Goal: Task Accomplishment & Management: Use online tool/utility

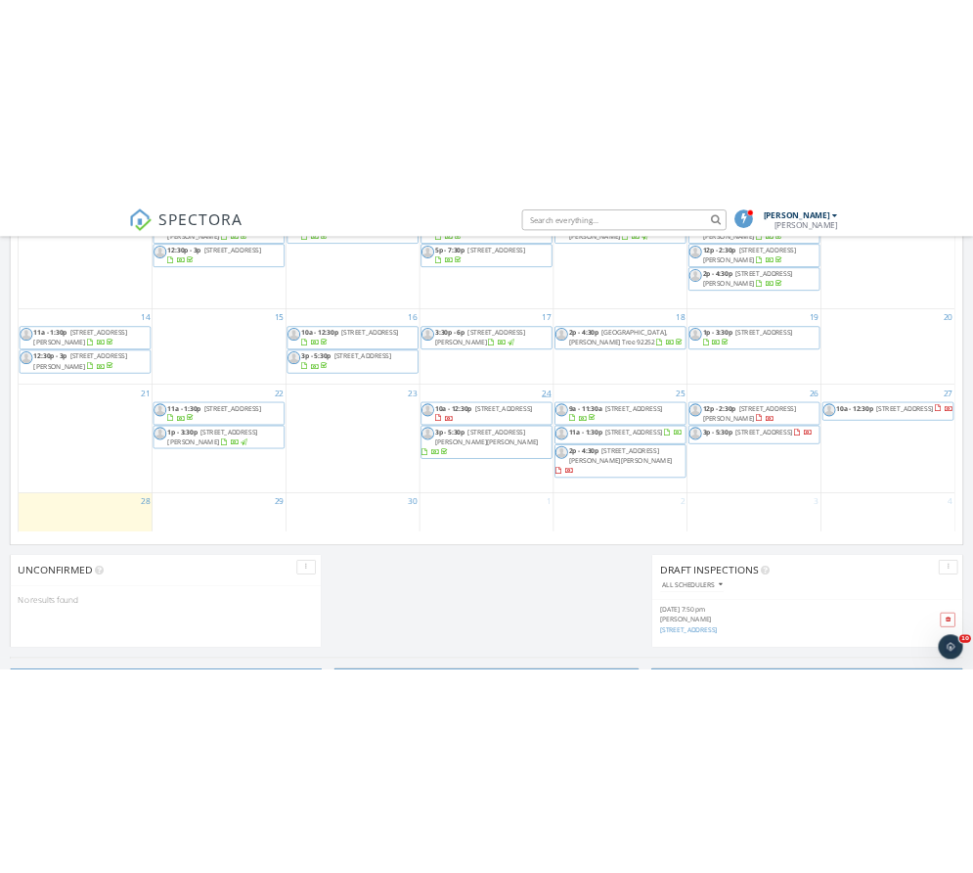
scroll to position [1174, 0]
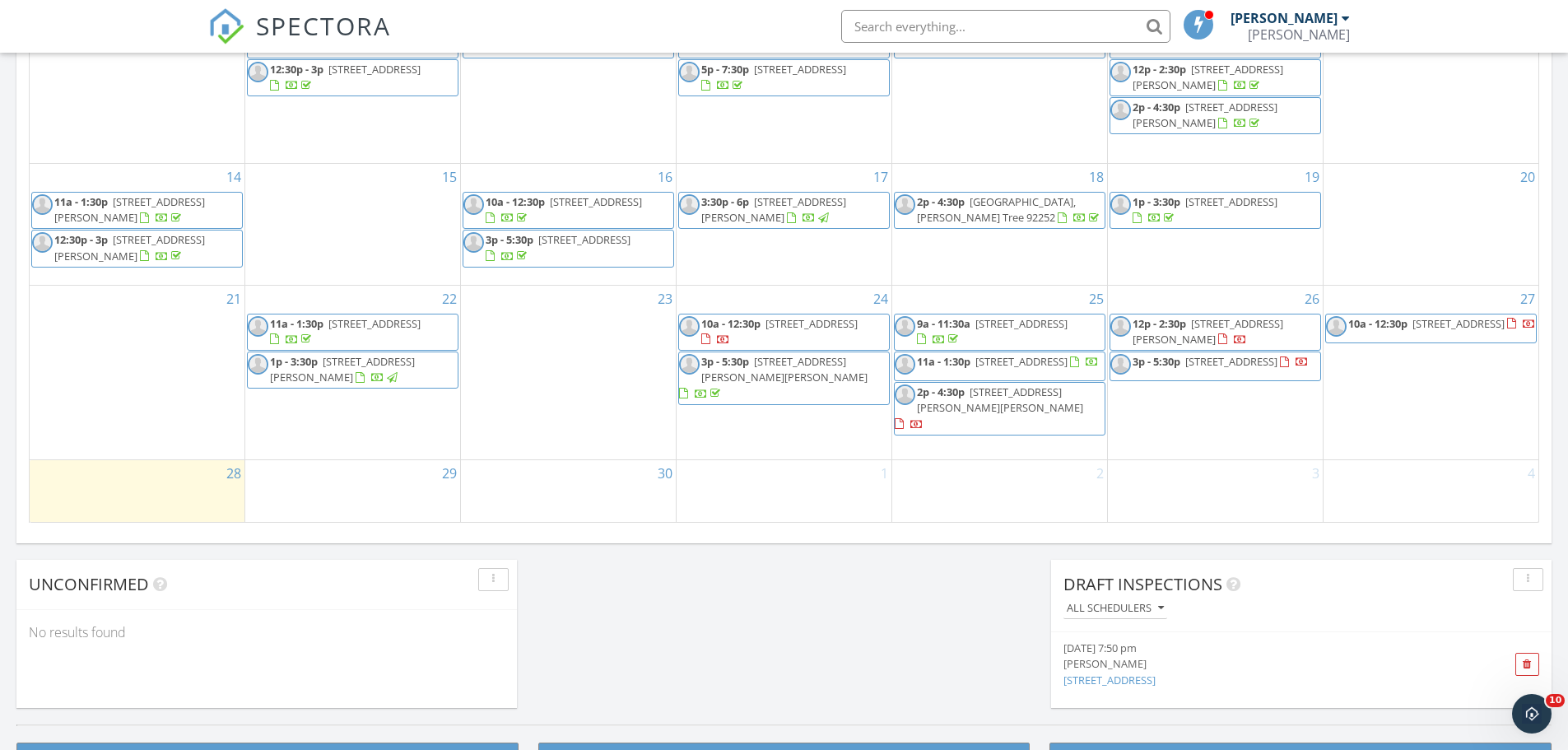
drag, startPoint x: 854, startPoint y: 360, endPoint x: 878, endPoint y: 337, distance: 33.2
click at [818, 337] on span "10a - 12:30p 6663 Sage Ave, Twentynine Palms 92277" at bounding box center [783, 332] width 209 height 32
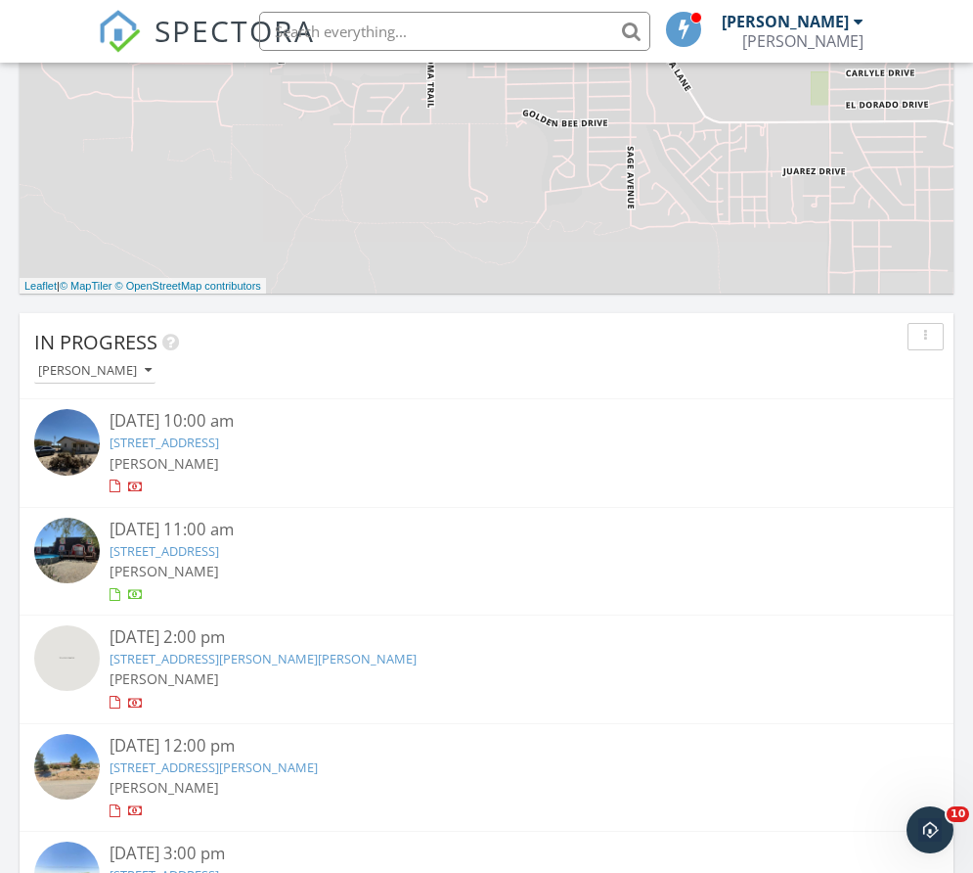
scroll to position [3376, 1004]
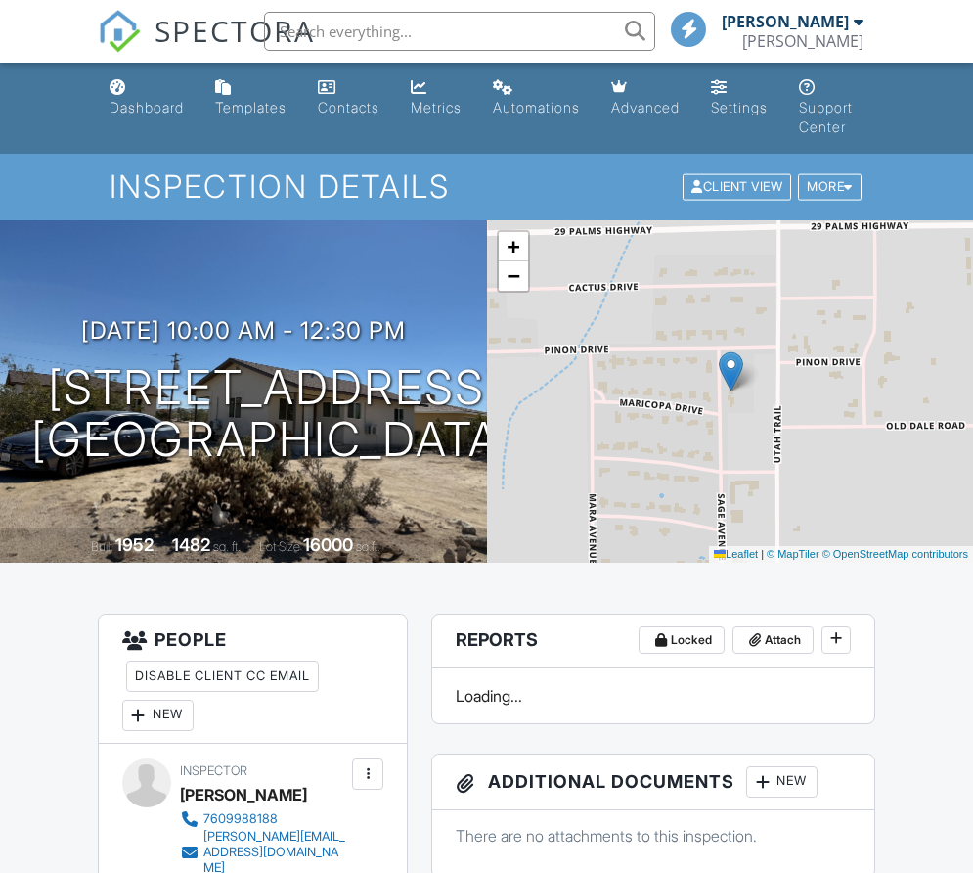
scroll to position [98, 0]
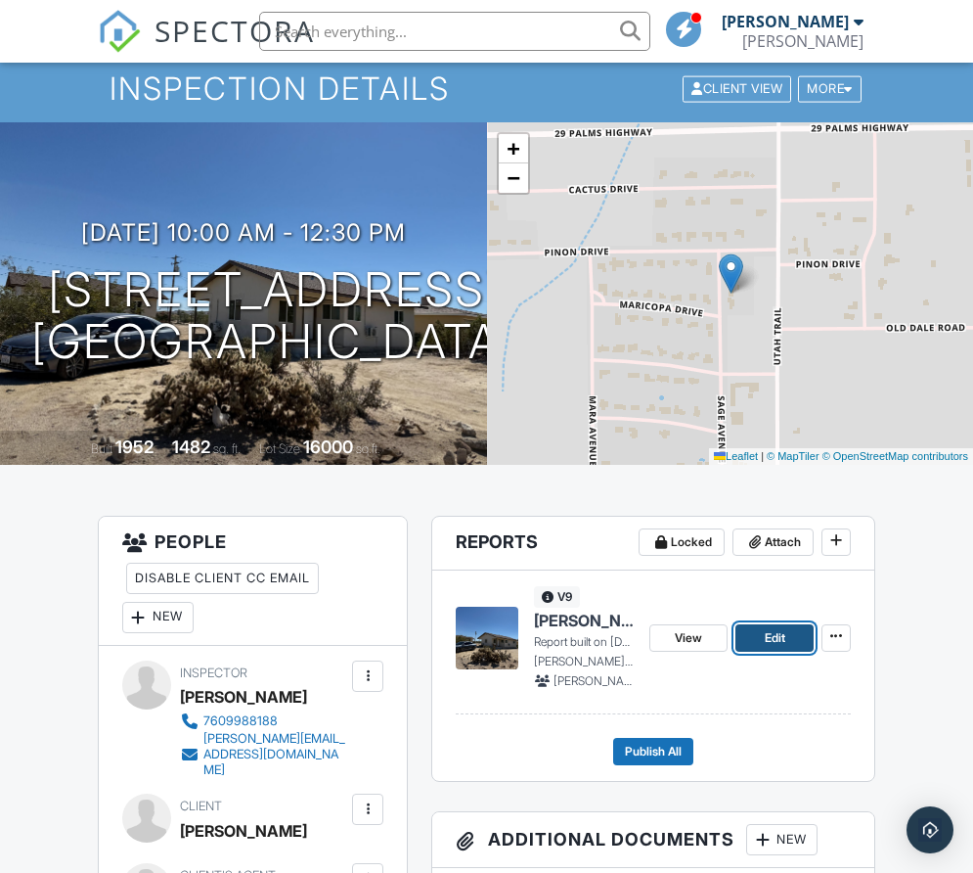
click at [768, 645] on span "Edit" at bounding box center [775, 638] width 21 height 20
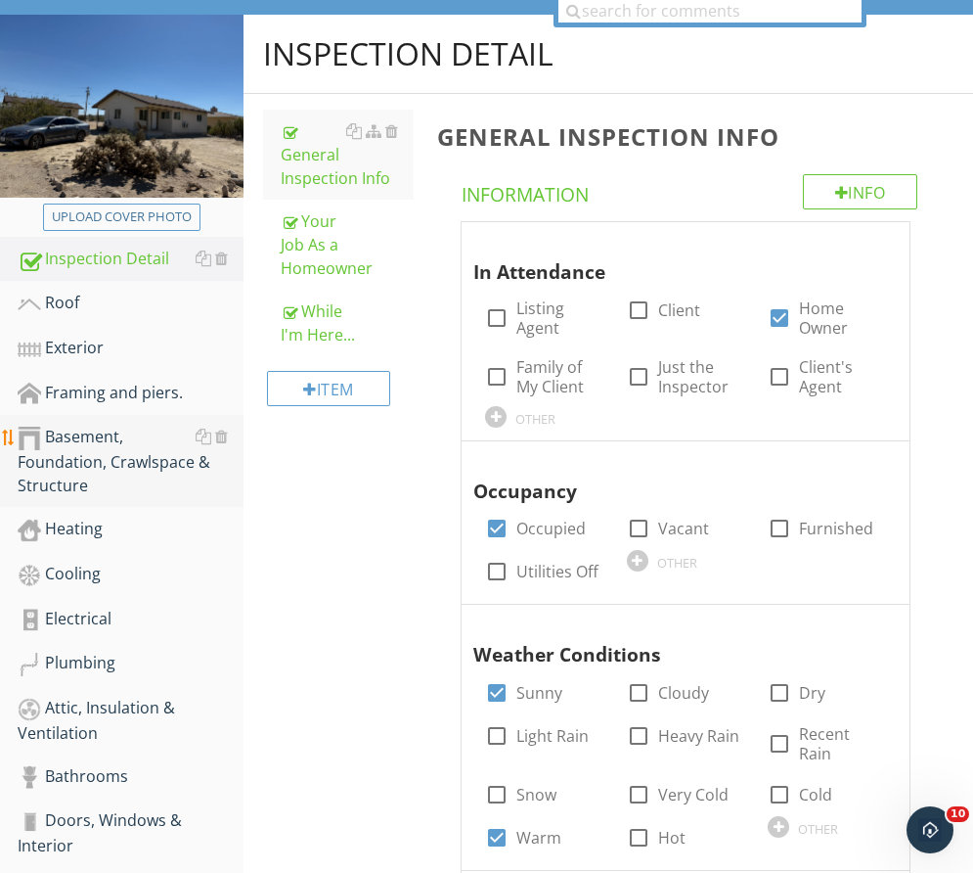
scroll to position [293, 0]
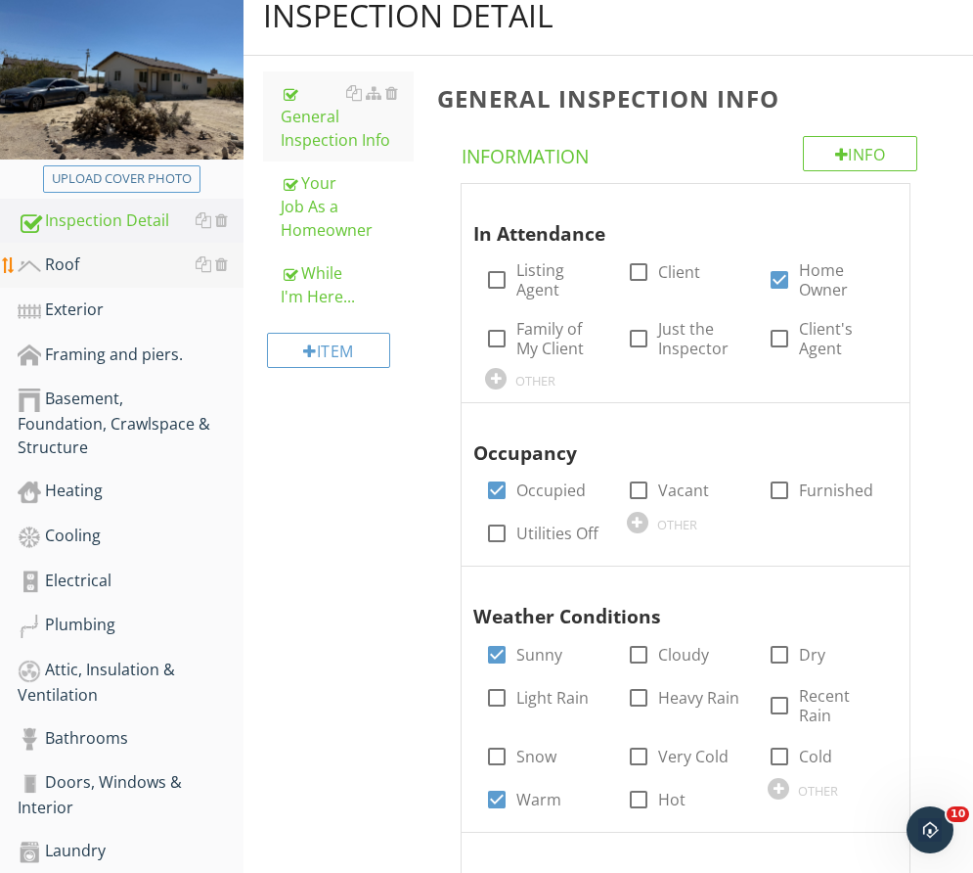
click at [102, 269] on div "Roof" at bounding box center [131, 264] width 226 height 25
type textarea "<p><span class="fr-video fr-draggable" contenteditable="false" style="display: …"
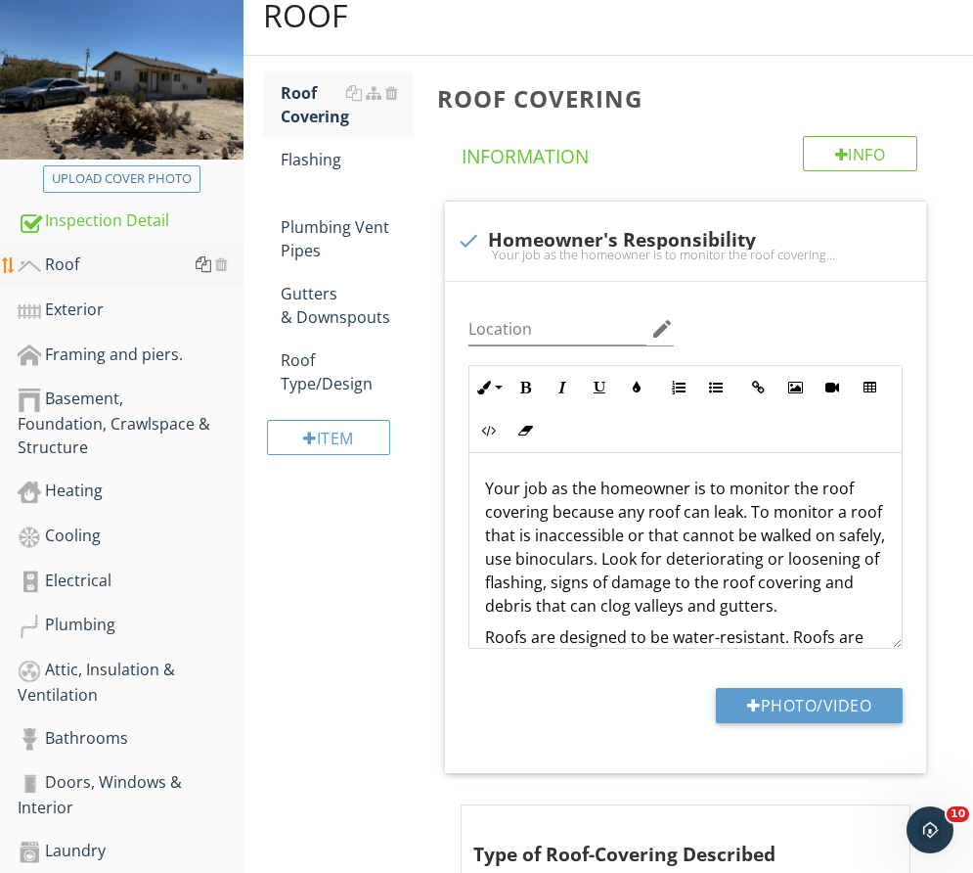
click at [201, 263] on div at bounding box center [204, 264] width 16 height 16
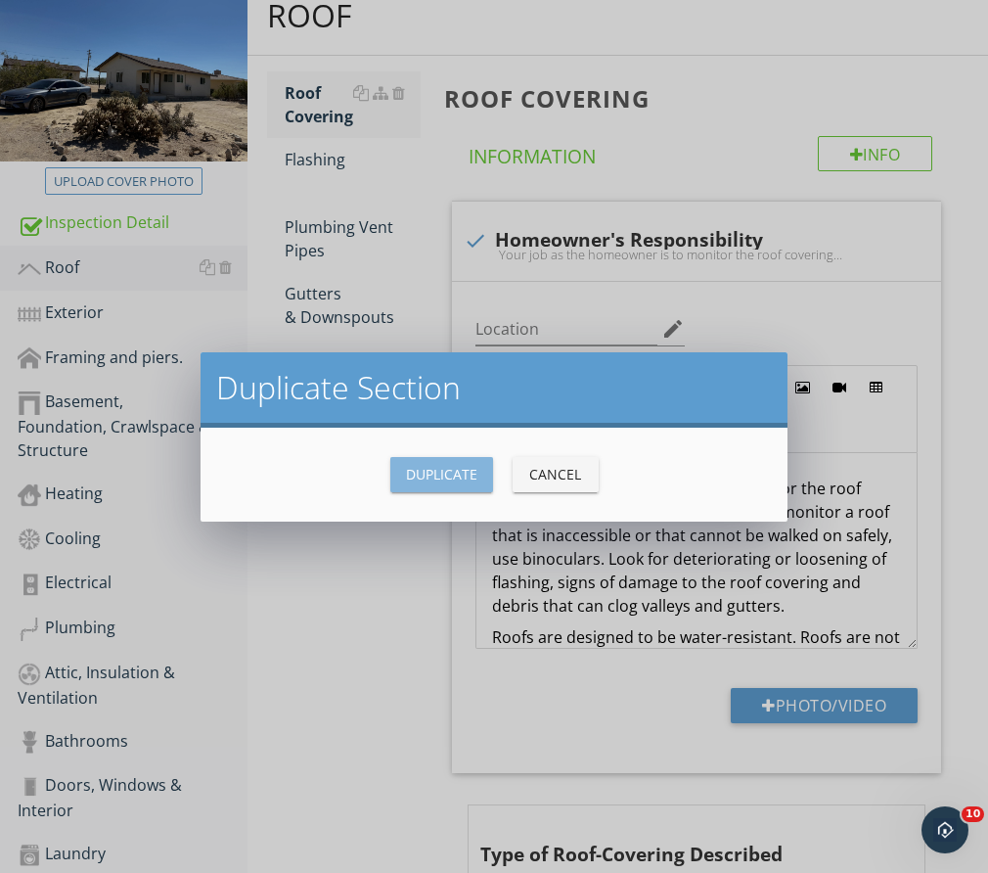
click at [447, 483] on div "Duplicate" at bounding box center [441, 474] width 71 height 21
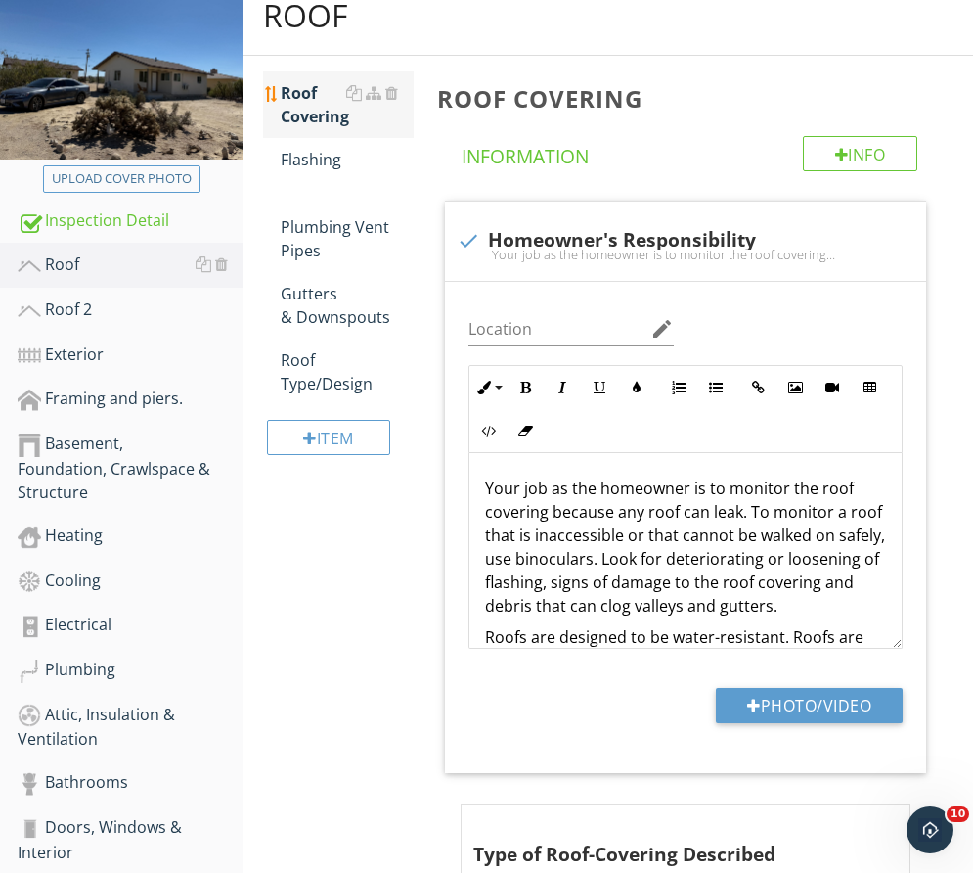
click at [322, 118] on div "Roof Covering" at bounding box center [348, 104] width 134 height 47
click at [104, 303] on div "Roof 2" at bounding box center [131, 309] width 226 height 25
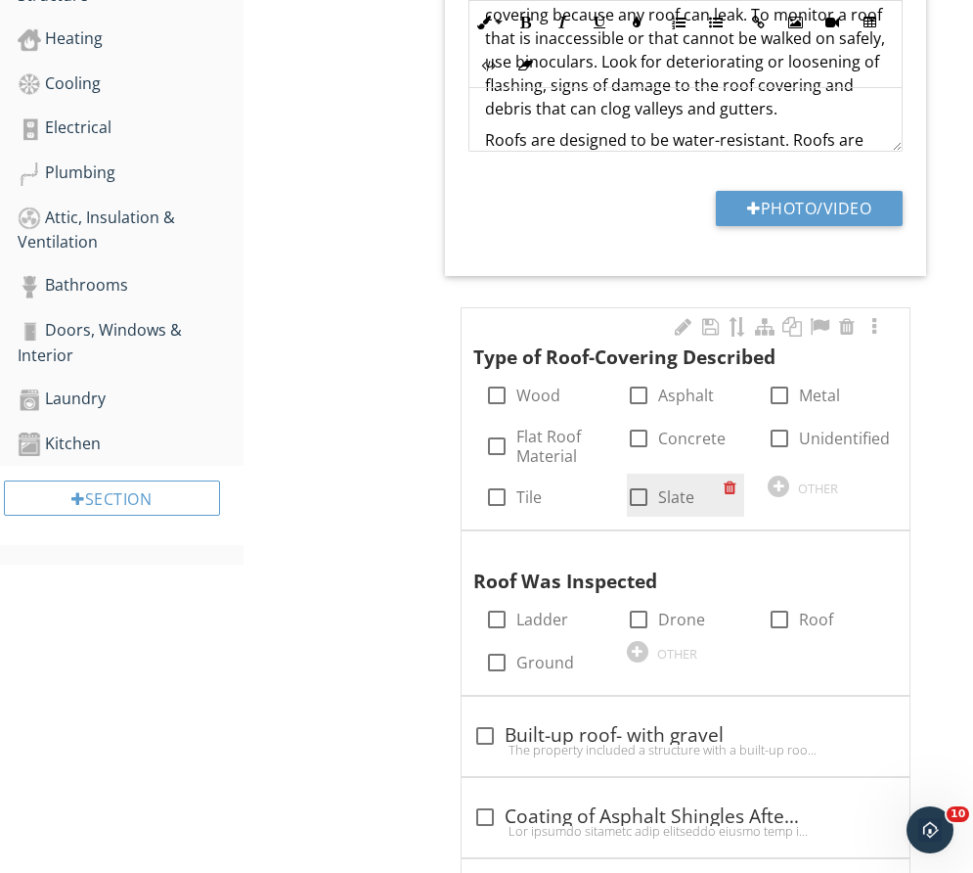
scroll to position [783, 0]
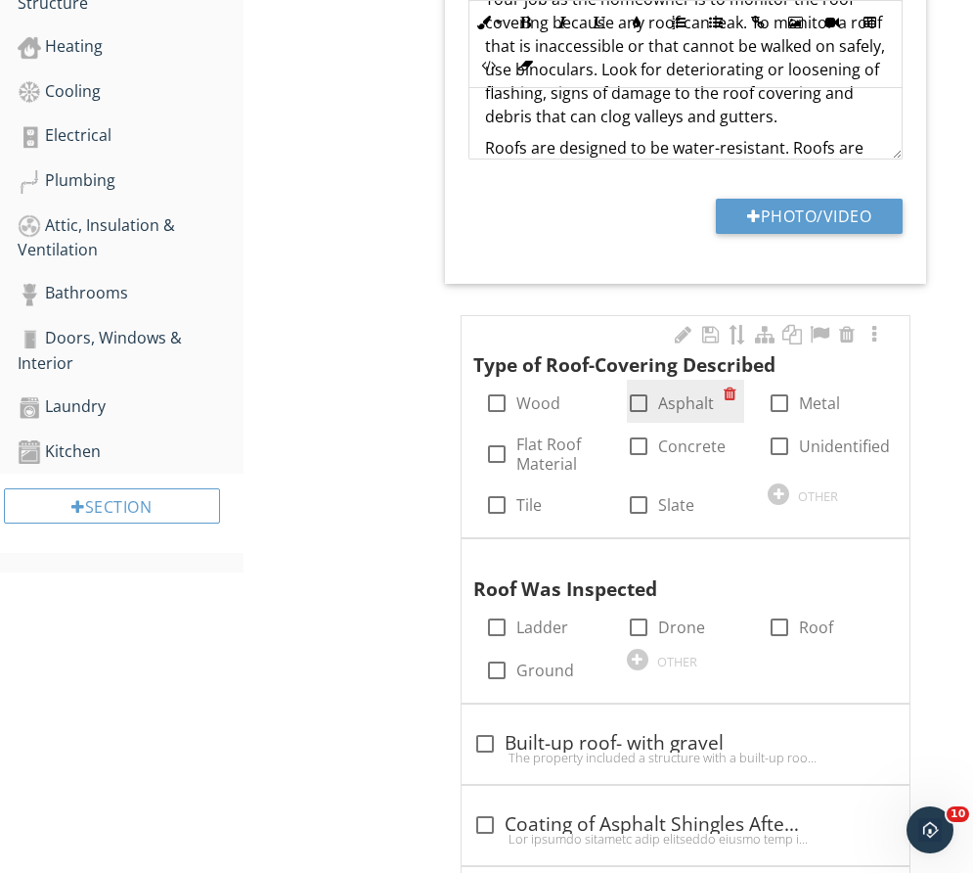
click at [649, 407] on div at bounding box center [638, 402] width 33 height 33
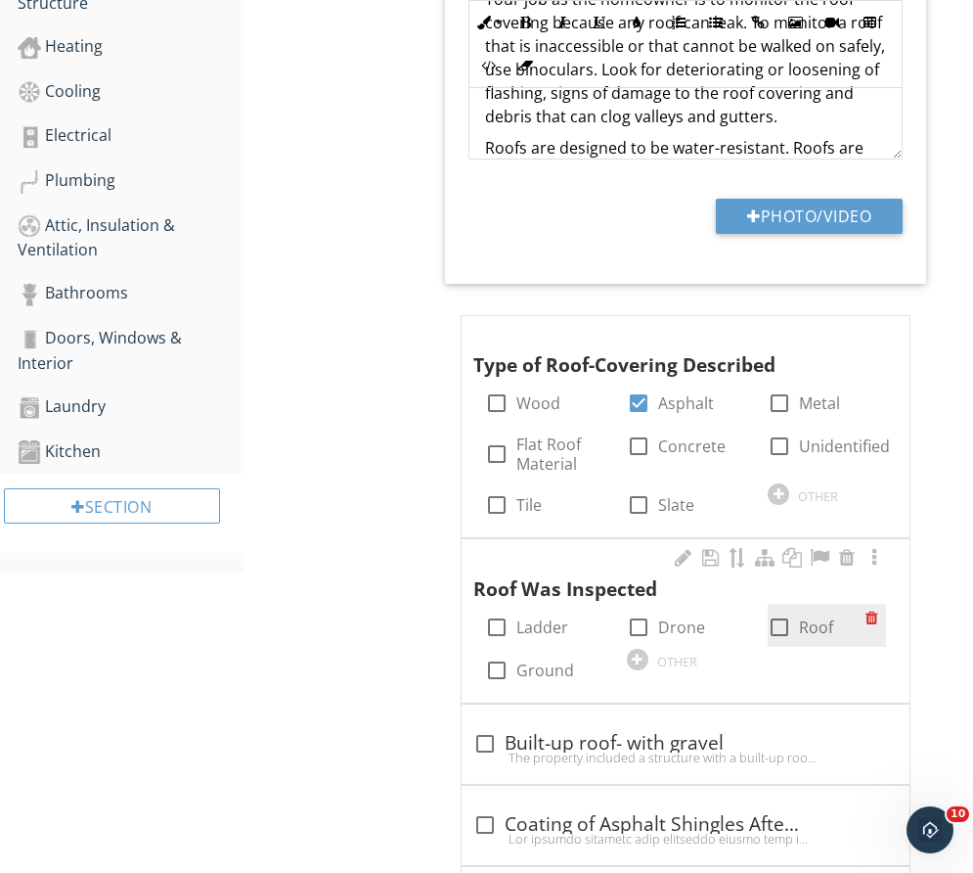
click at [782, 646] on div "Roof Was Inspected check_box_outline_blank Ladder check_box_outline_blank Drone…" at bounding box center [686, 617] width 425 height 145
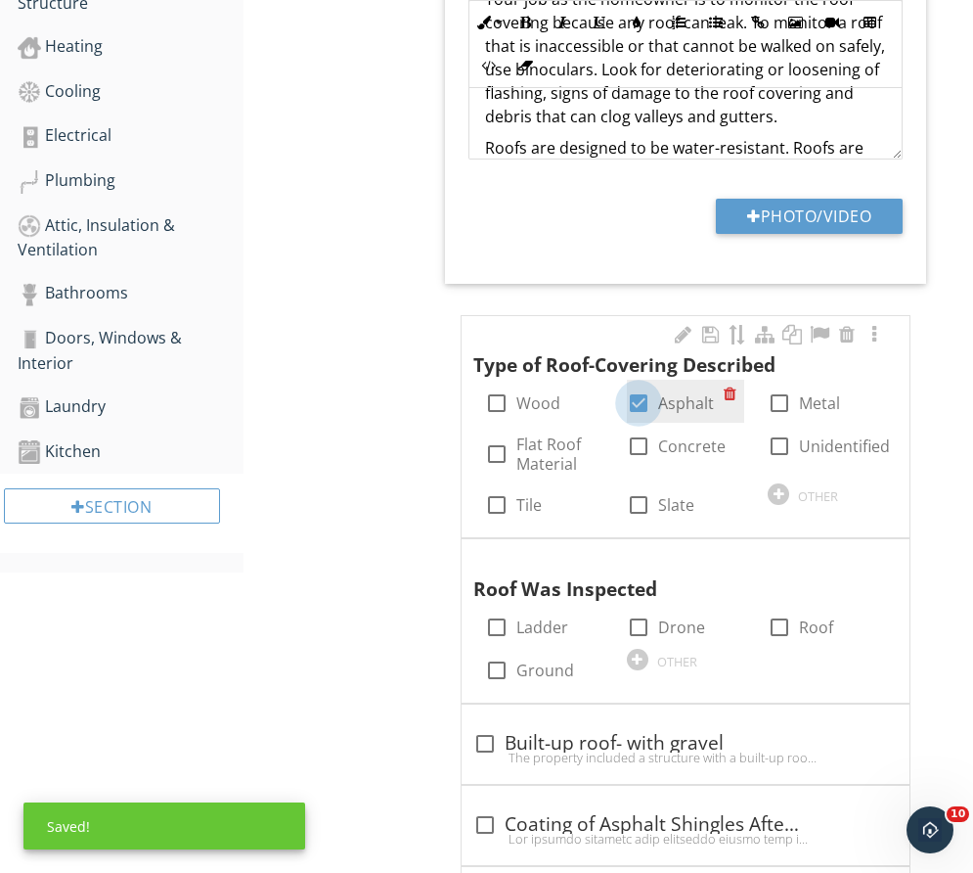
click at [642, 403] on div at bounding box center [638, 402] width 33 height 33
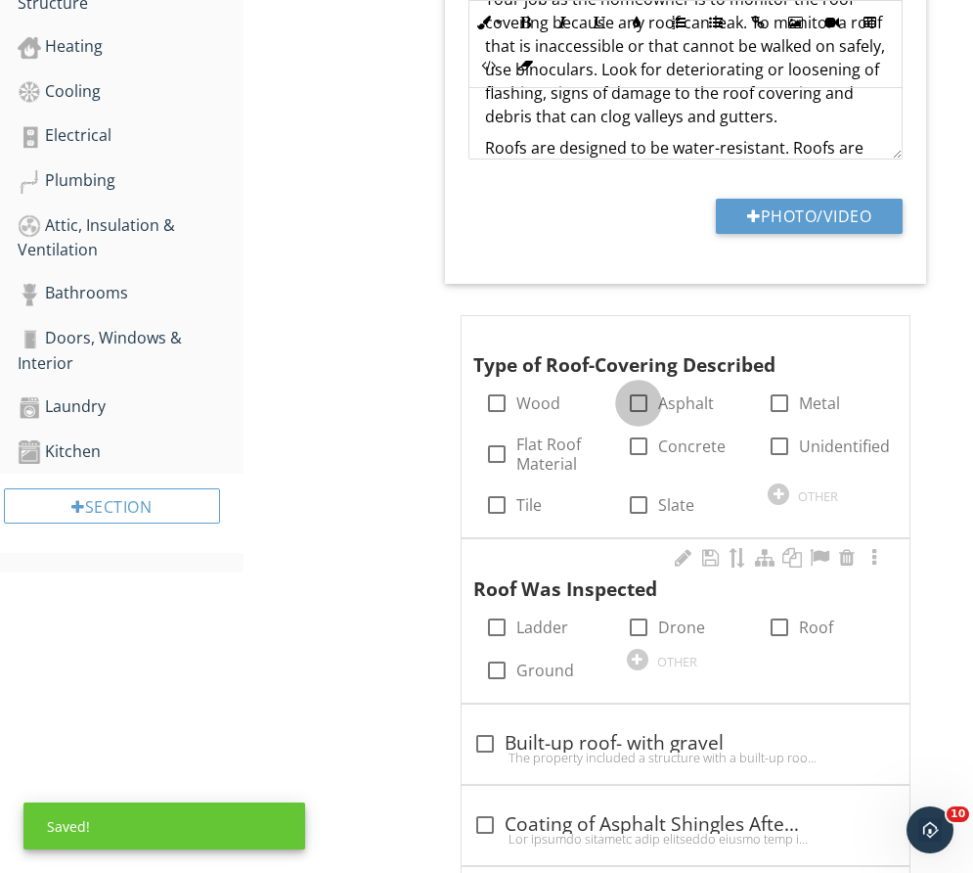
drag, startPoint x: 634, startPoint y: 407, endPoint x: 764, endPoint y: 676, distance: 298.8
click at [635, 407] on div at bounding box center [638, 402] width 33 height 33
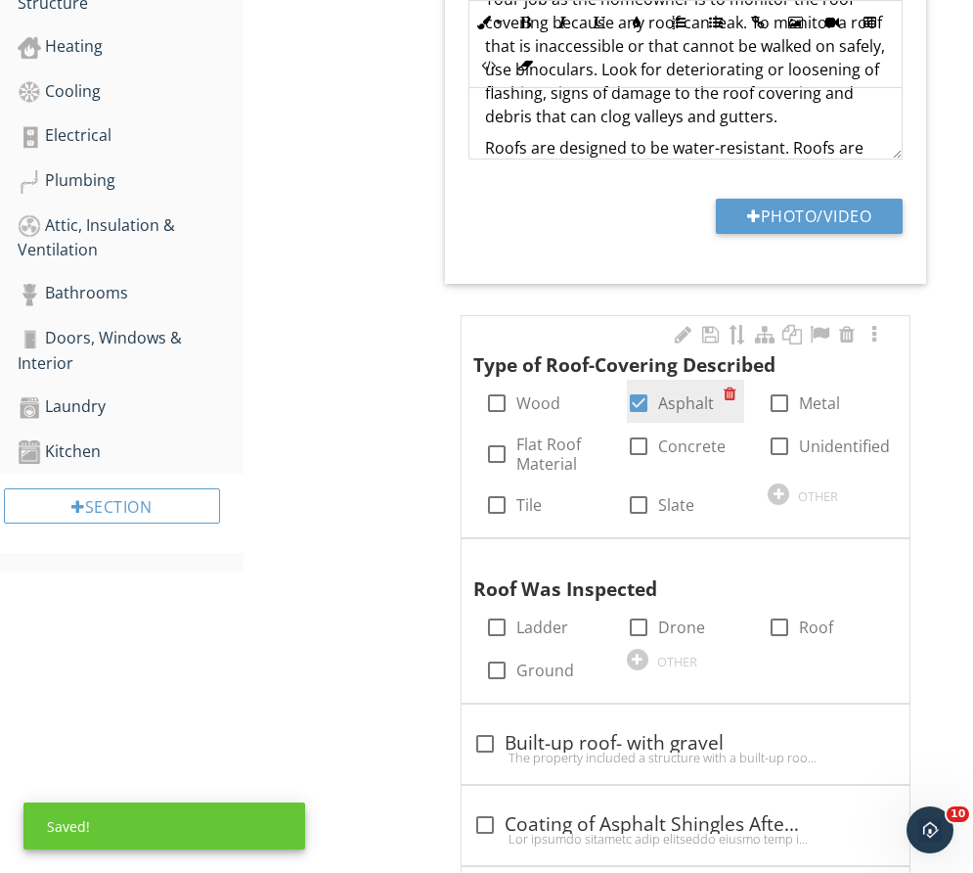
click at [645, 420] on div "check_box Asphalt" at bounding box center [686, 401] width 118 height 43
click at [633, 413] on div at bounding box center [638, 402] width 33 height 33
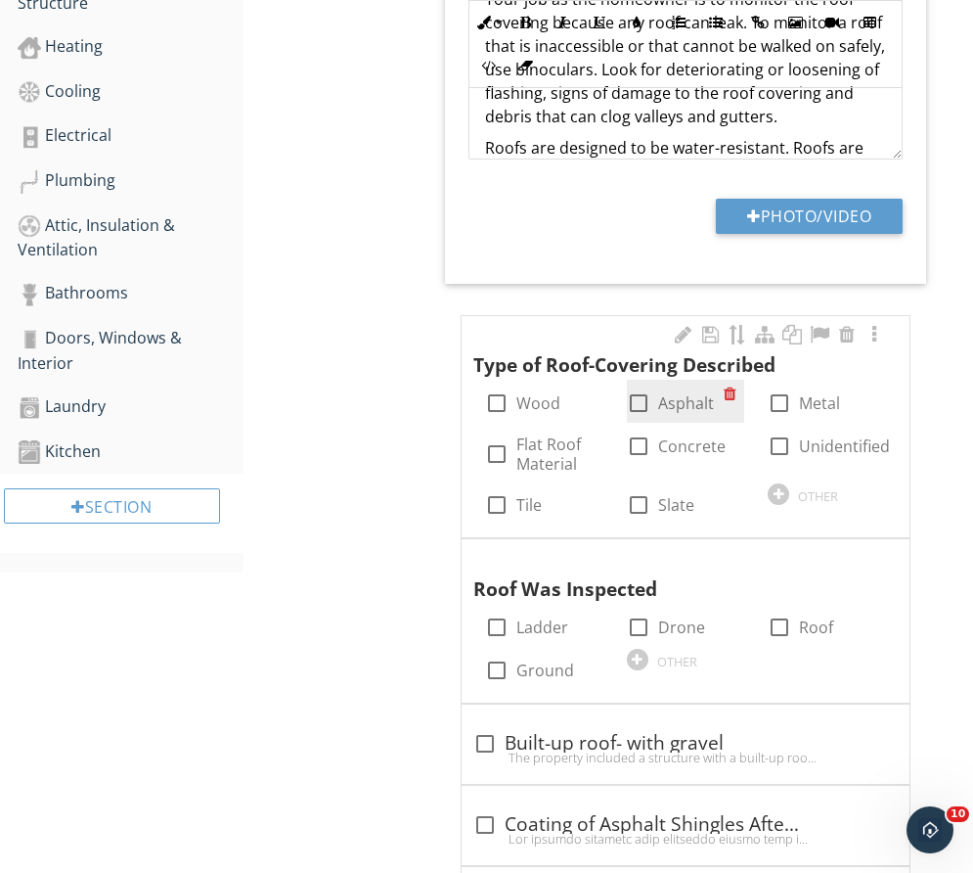
click at [633, 413] on div at bounding box center [638, 402] width 33 height 33
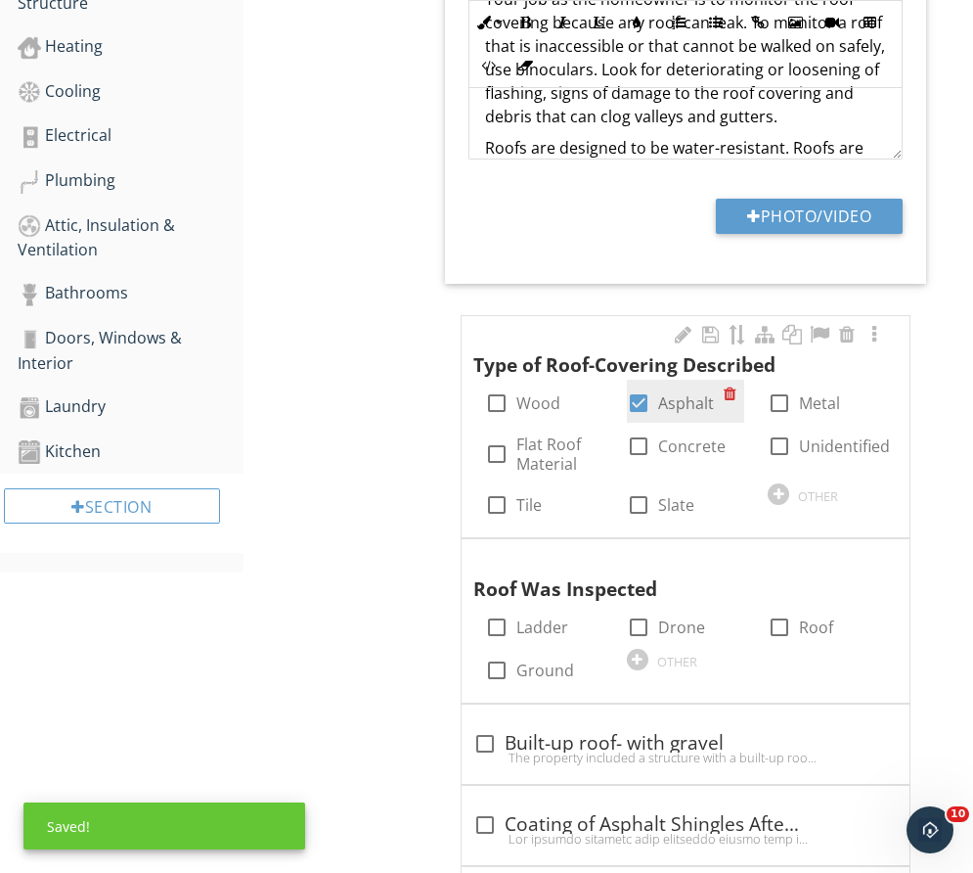
click at [649, 417] on div "check_box Asphalt" at bounding box center [686, 401] width 118 height 43
click at [630, 405] on div at bounding box center [638, 402] width 33 height 33
click at [632, 401] on div at bounding box center [638, 402] width 33 height 33
checkbox input "true"
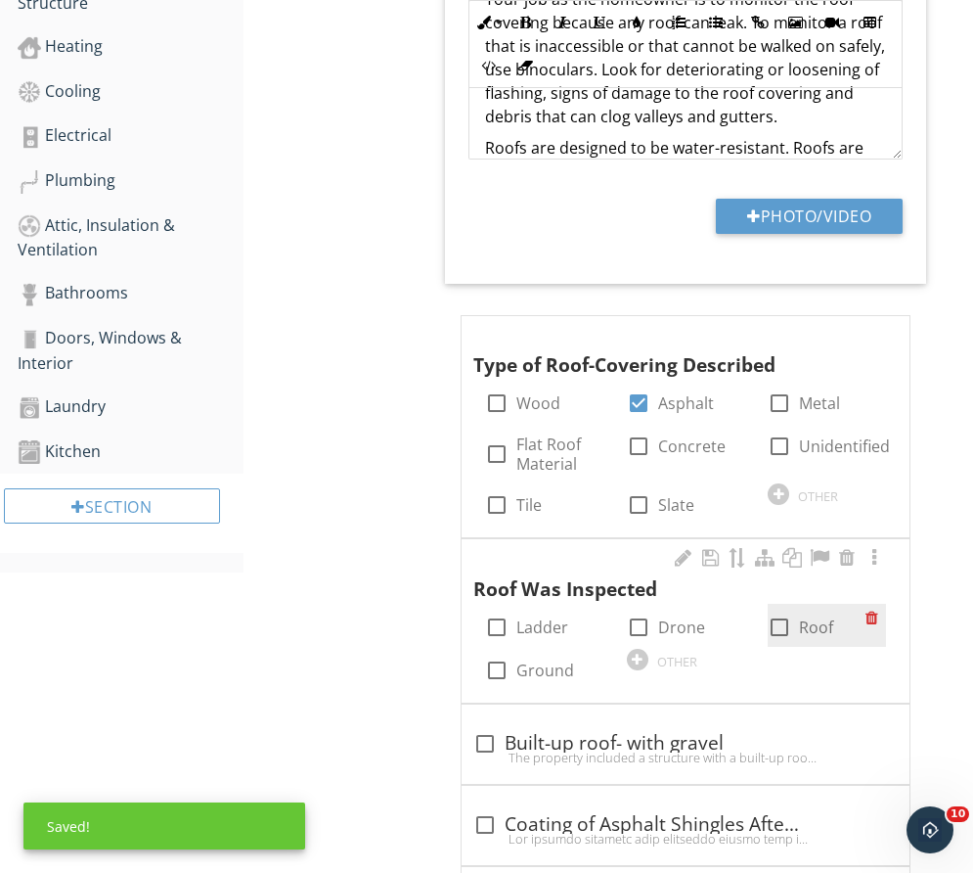
click at [774, 634] on div at bounding box center [779, 626] width 33 height 33
checkbox input "true"
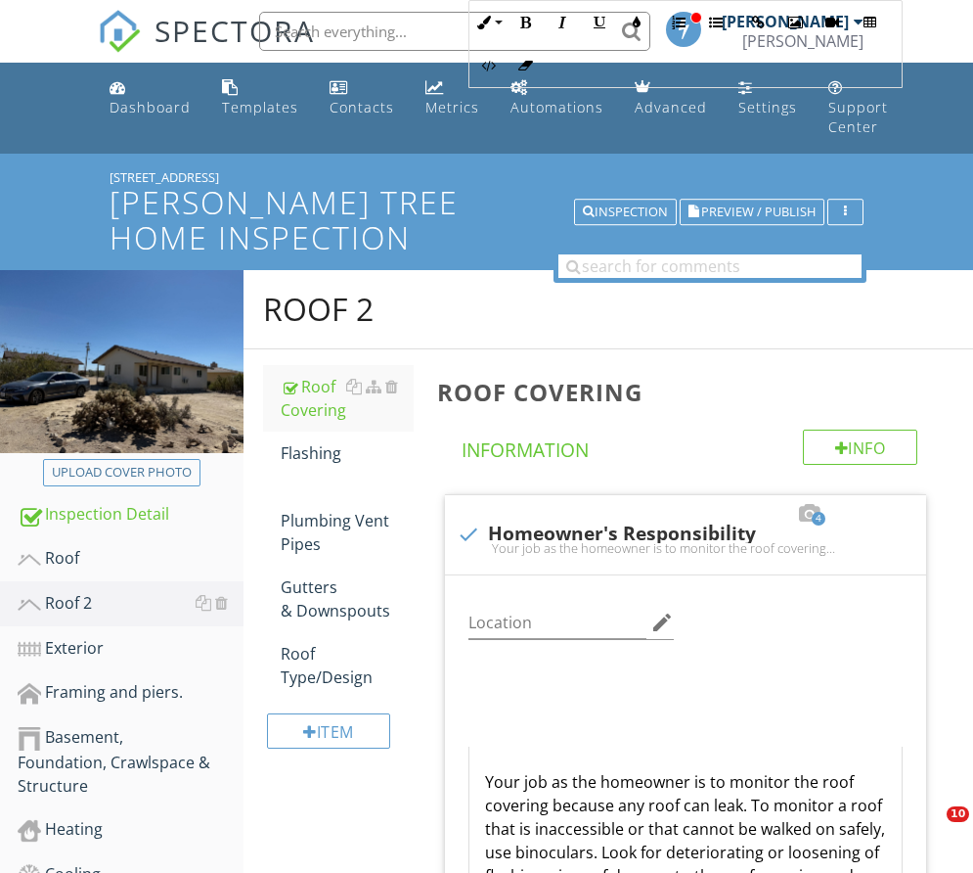
scroll to position [783, 0]
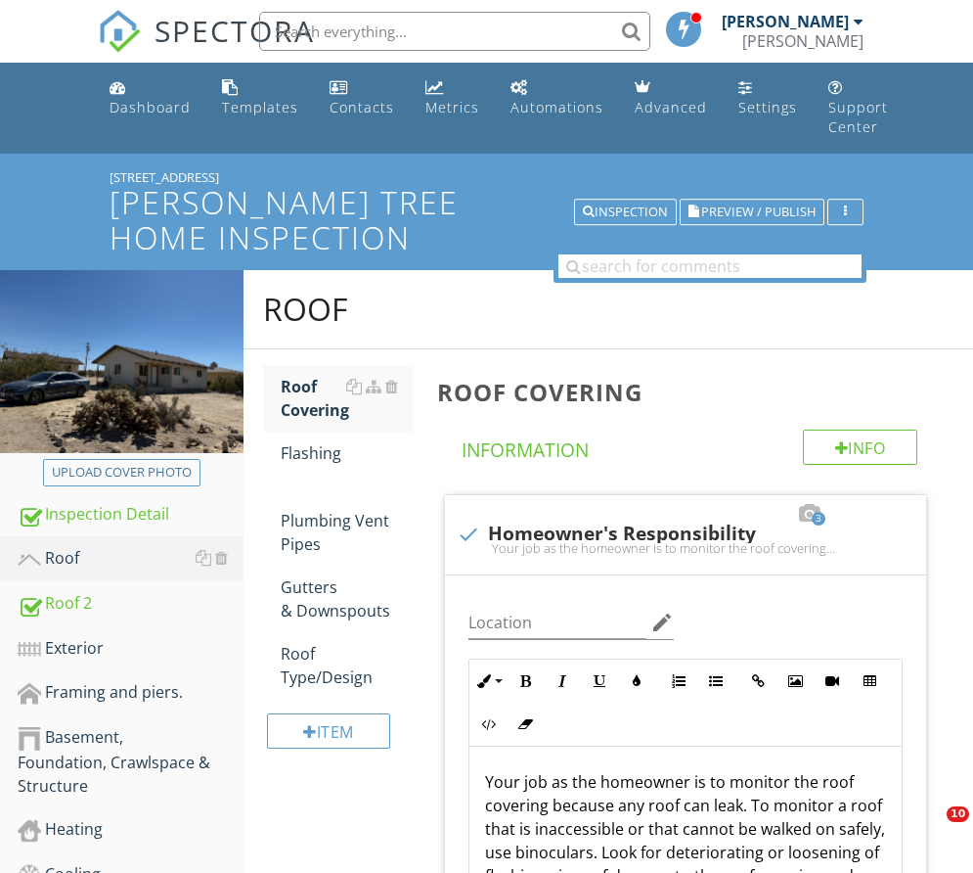
scroll to position [391, 0]
